Goal: Information Seeking & Learning: Learn about a topic

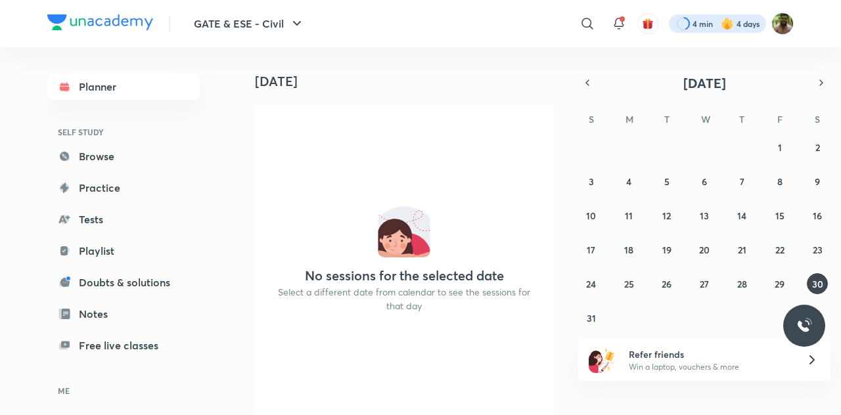
click at [690, 20] on div at bounding box center [717, 23] width 97 height 18
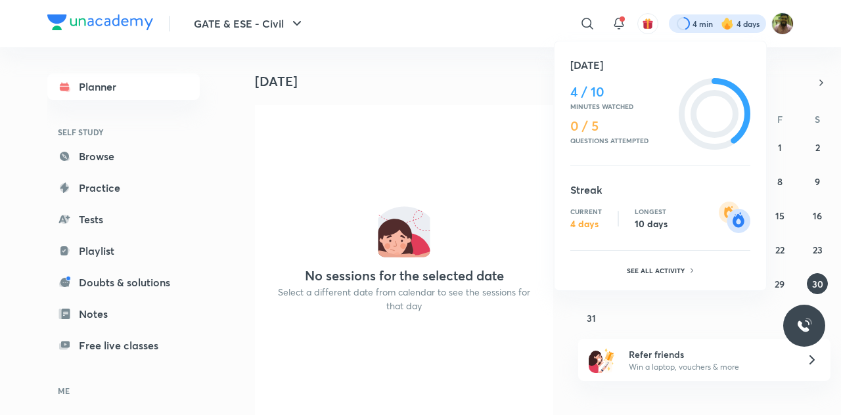
click at [782, 22] on div at bounding box center [420, 207] width 841 height 415
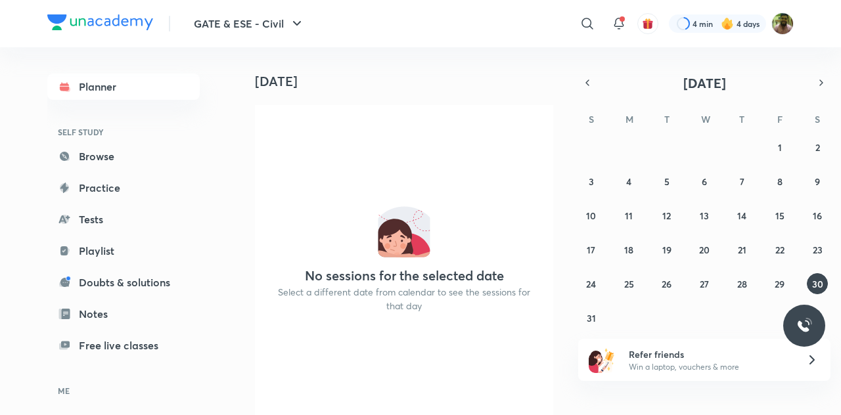
click at [782, 22] on img at bounding box center [782, 23] width 22 height 22
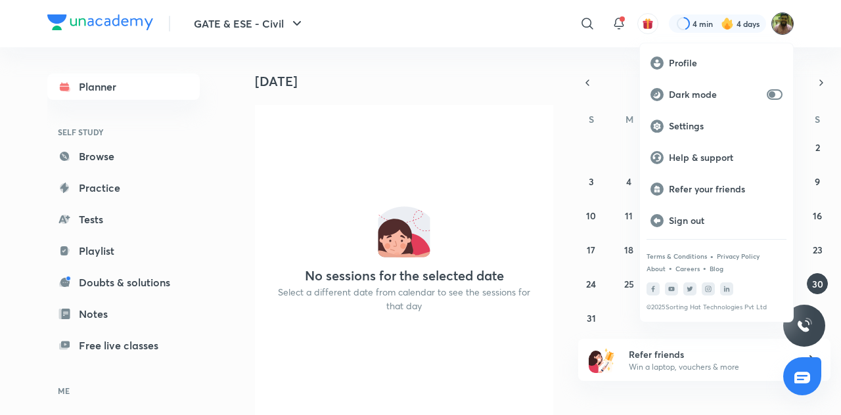
click at [470, 36] on div at bounding box center [420, 207] width 841 height 415
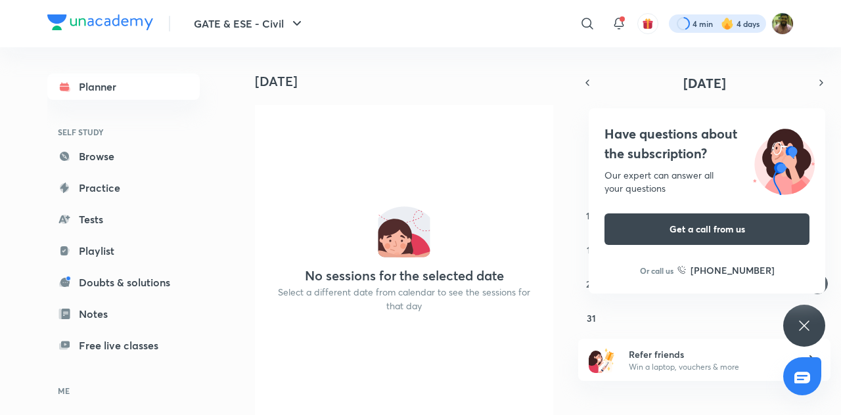
click at [729, 16] on div at bounding box center [717, 23] width 97 height 18
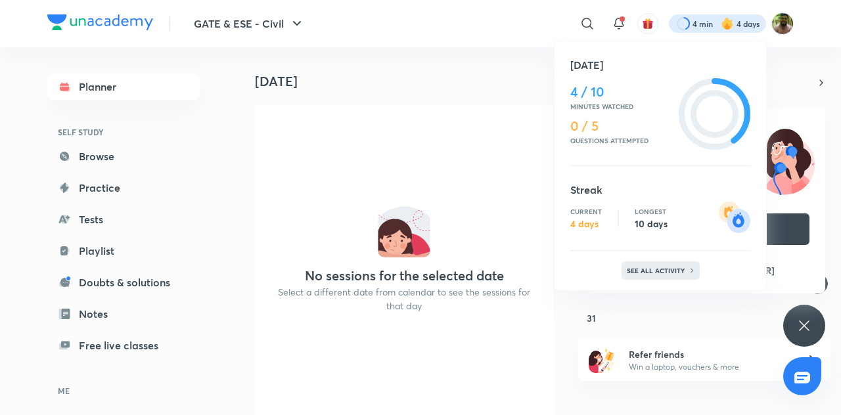
click at [638, 265] on div "See all activity" at bounding box center [660, 270] width 78 height 18
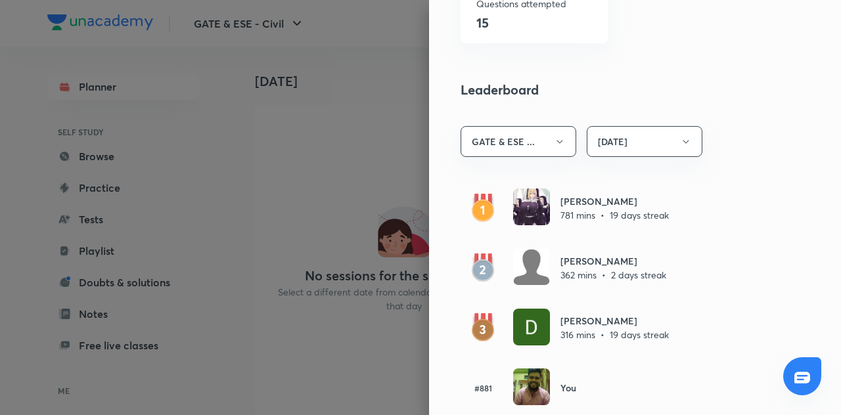
scroll to position [705, 0]
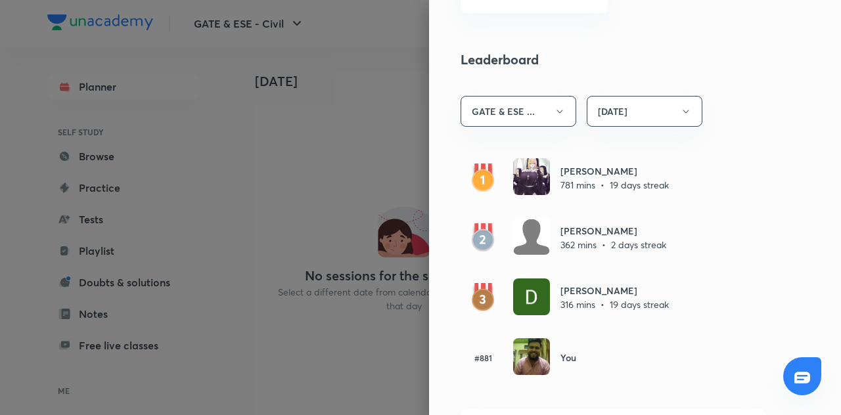
click at [127, 146] on div at bounding box center [420, 207] width 841 height 415
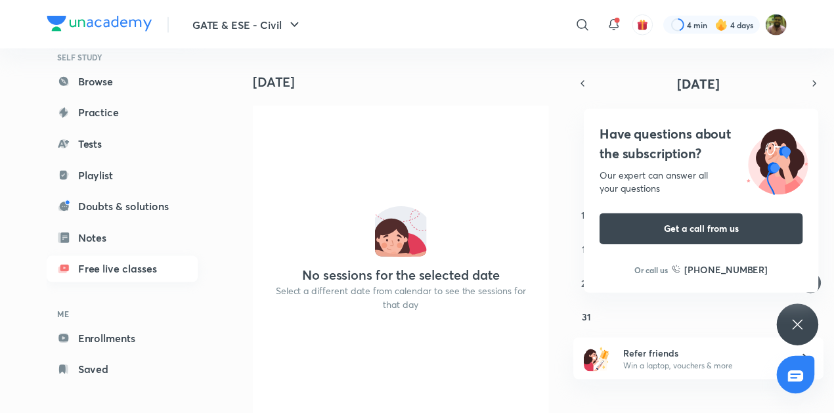
scroll to position [81, 0]
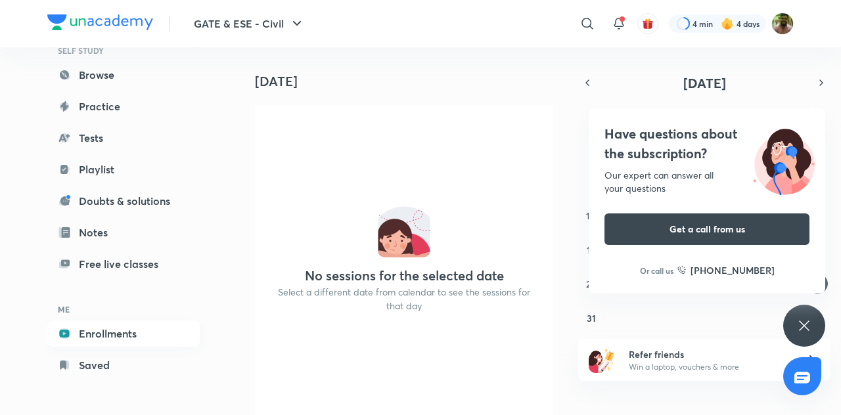
click at [116, 341] on link "Enrollments" at bounding box center [123, 334] width 152 height 26
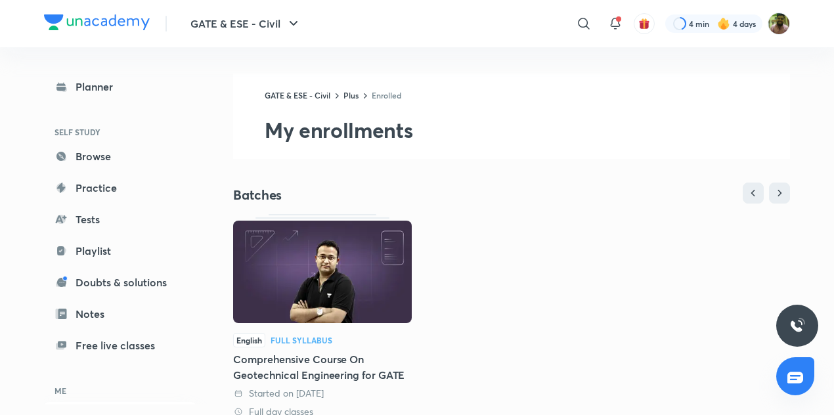
click at [339, 269] on img at bounding box center [322, 272] width 179 height 102
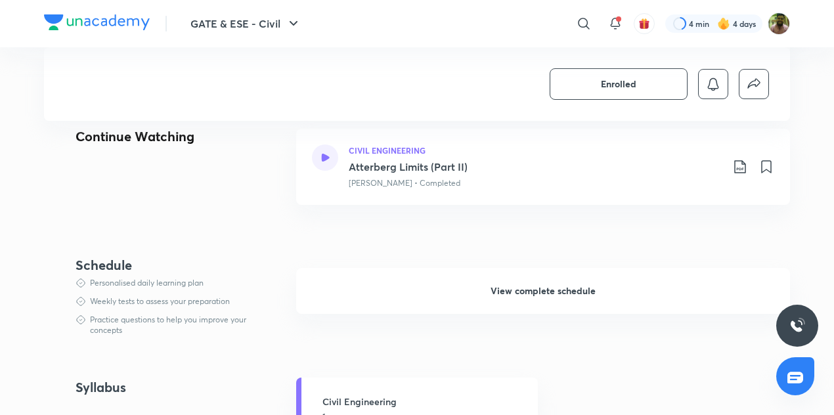
scroll to position [666, 0]
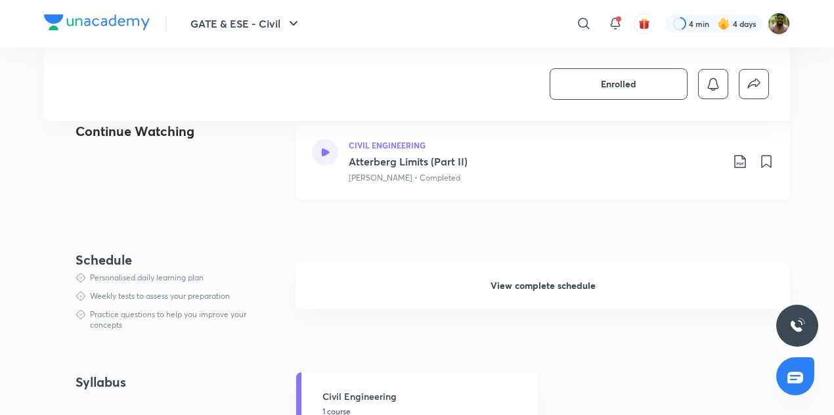
click at [324, 151] on icon at bounding box center [325, 152] width 8 height 8
